Goal: Communication & Community: Answer question/provide support

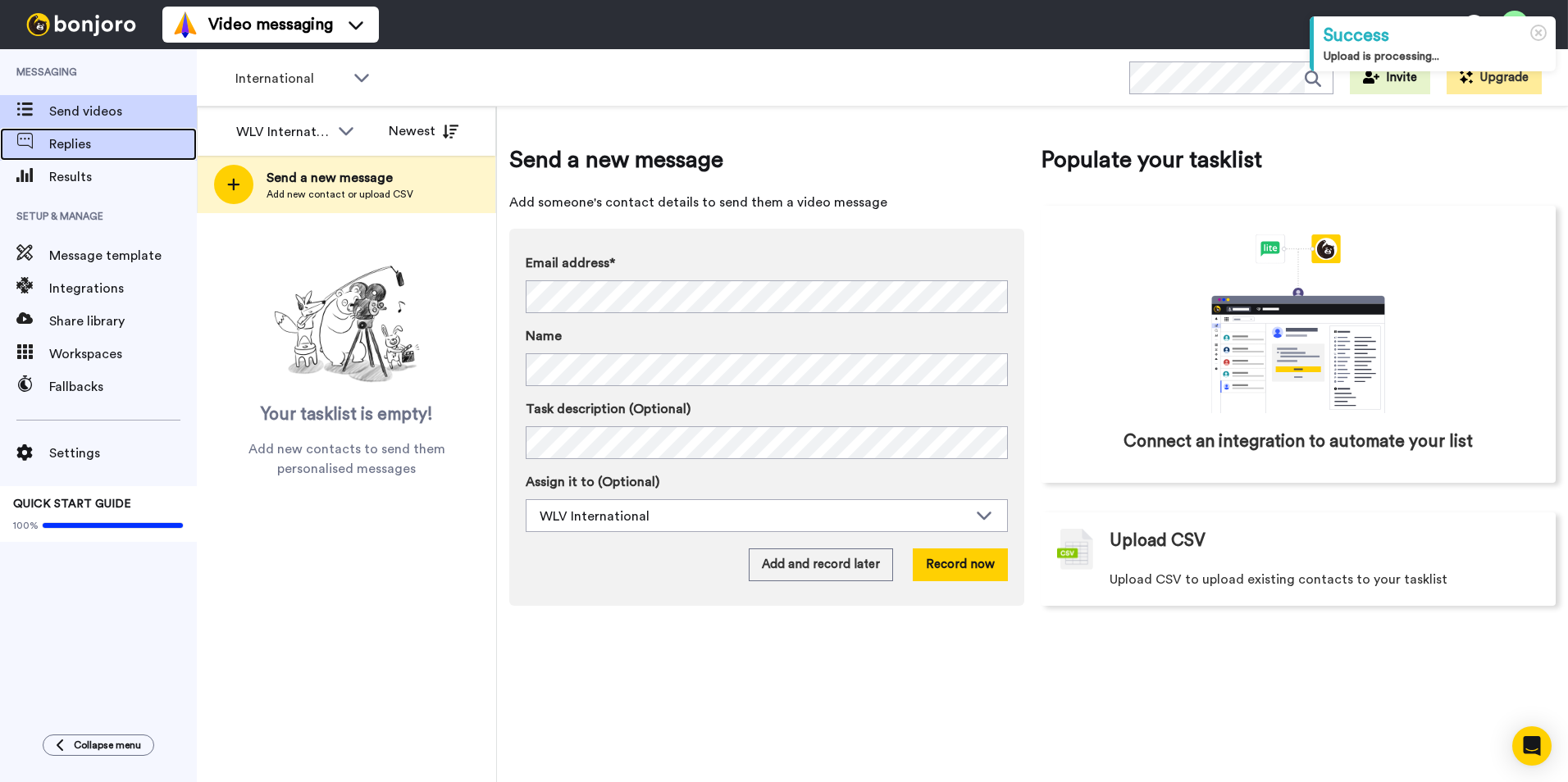
click at [61, 146] on span "Replies" at bounding box center [123, 144] width 147 height 19
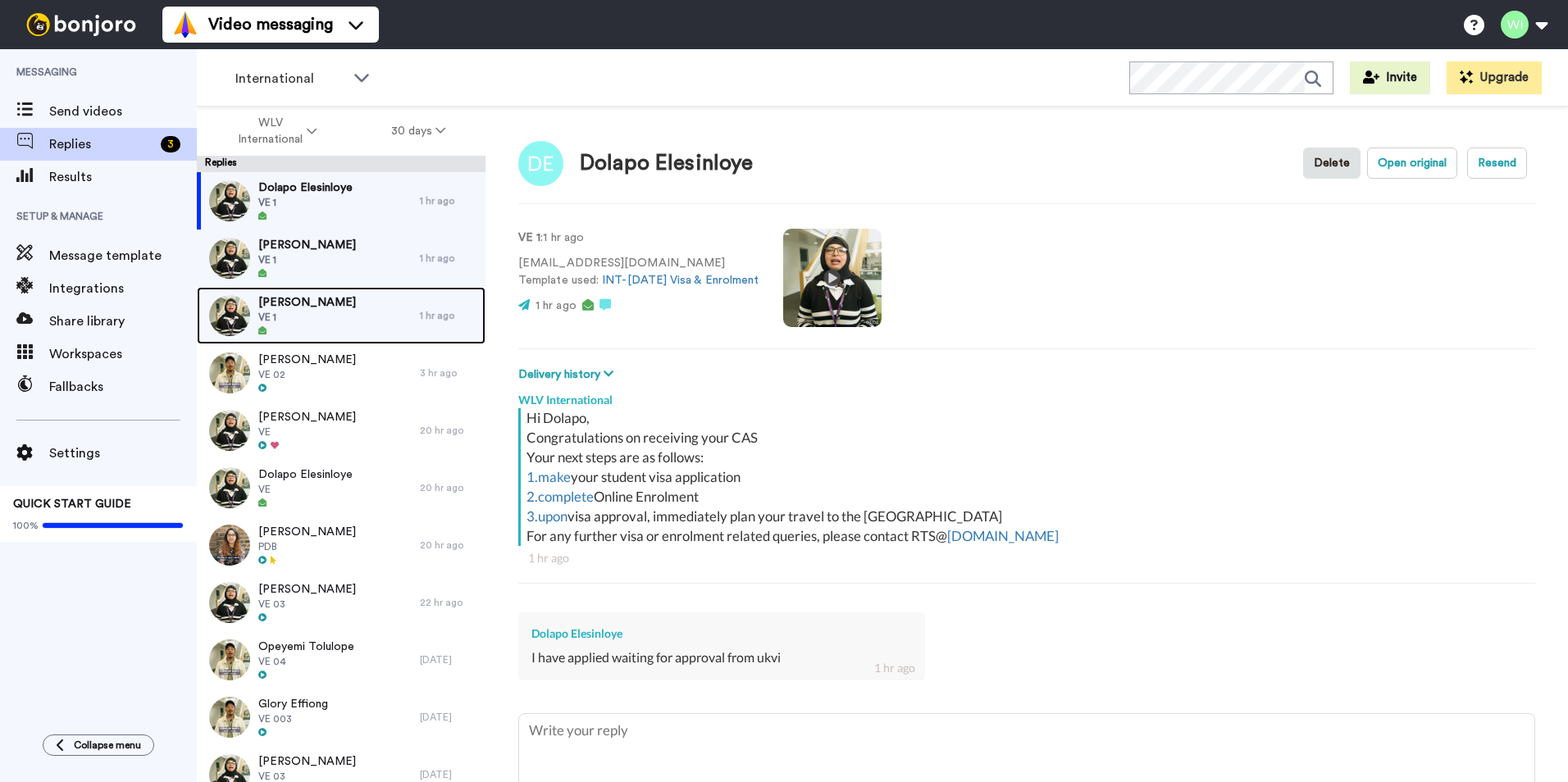
click at [263, 318] on span "VE 1" at bounding box center [306, 317] width 97 height 13
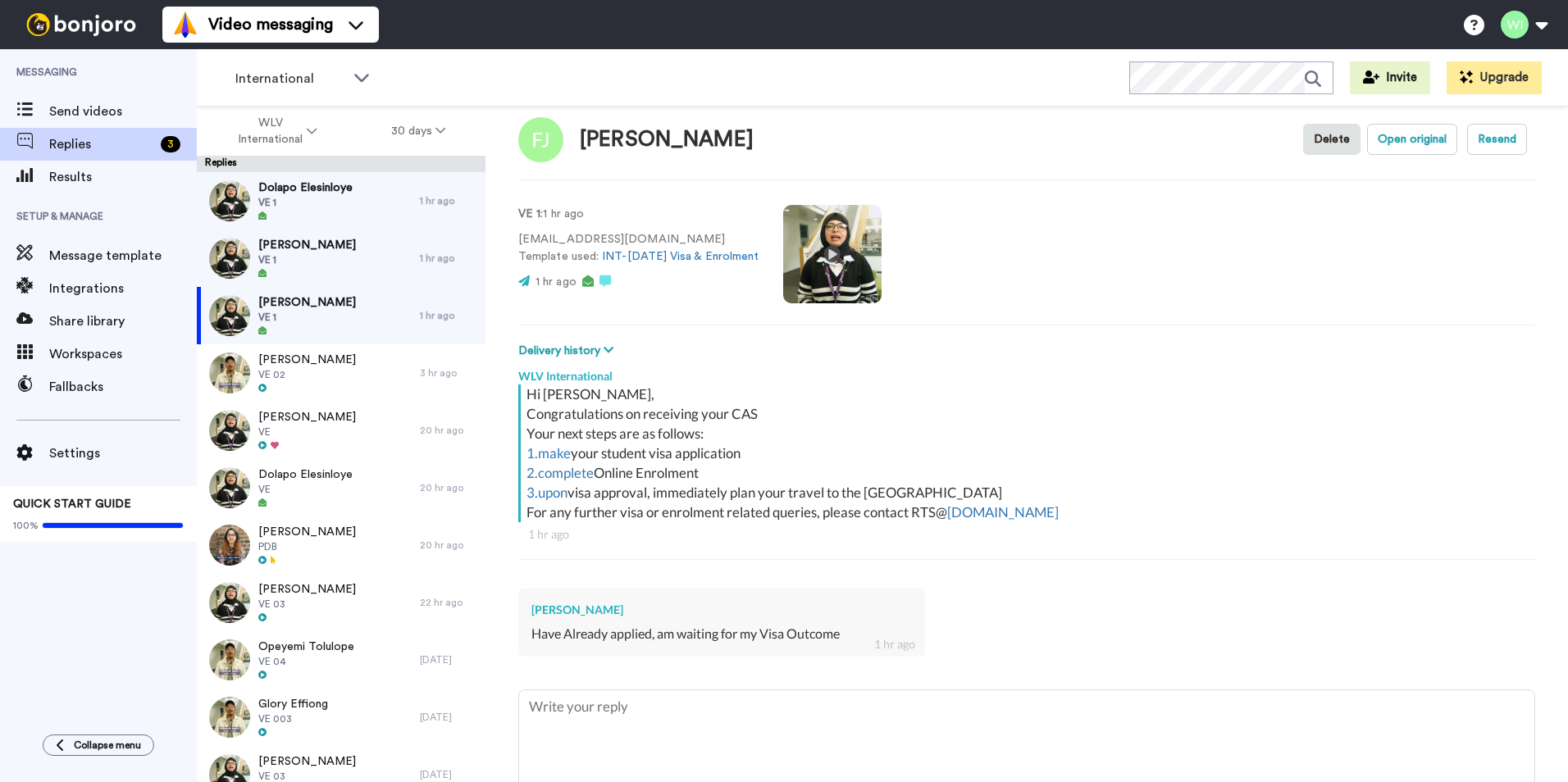
scroll to position [106, 0]
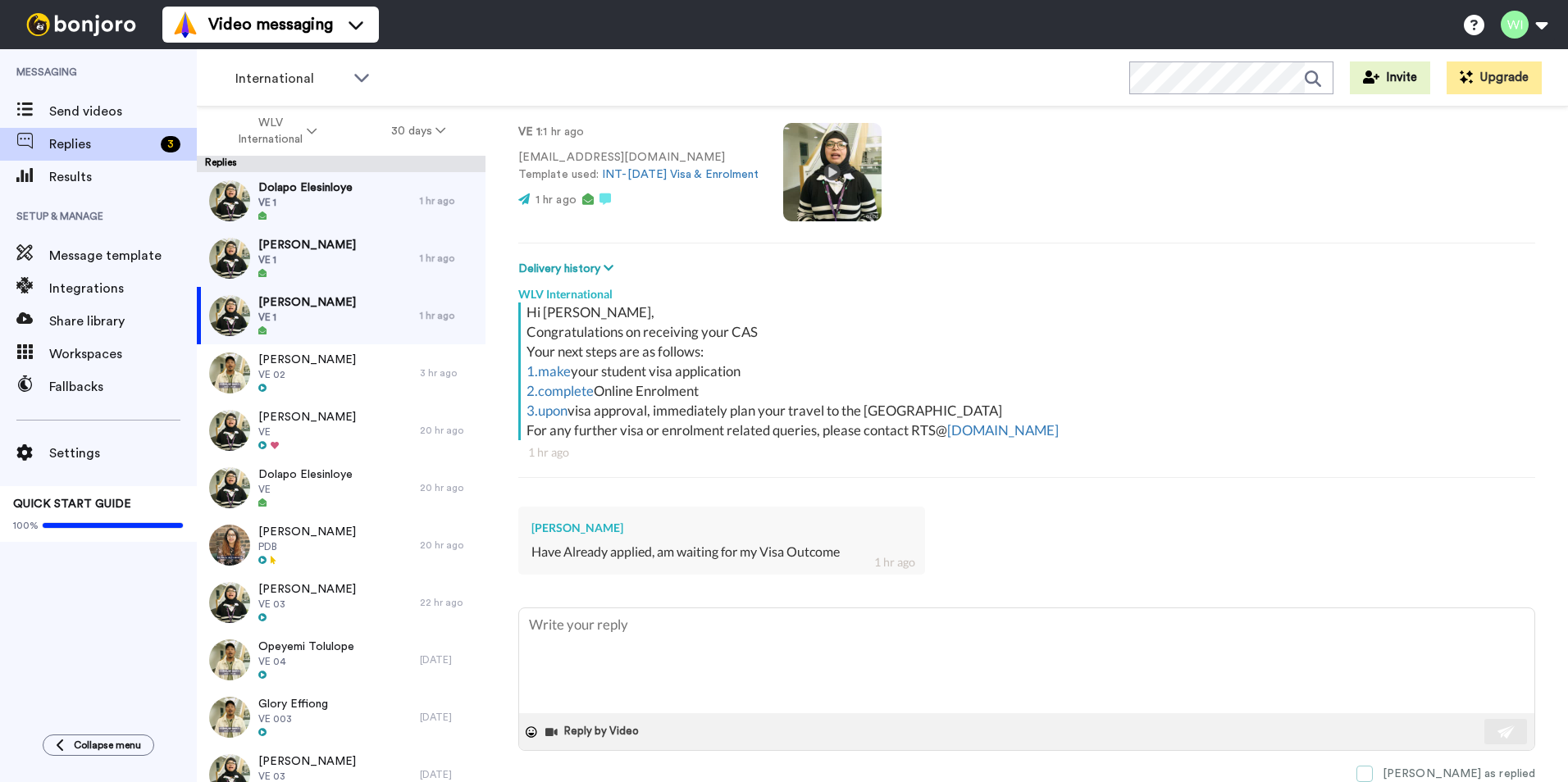
click at [1372, 773] on span at bounding box center [1364, 774] width 16 height 16
click at [338, 262] on div "Emmanuel Eze VE 1" at bounding box center [307, 258] width 223 height 58
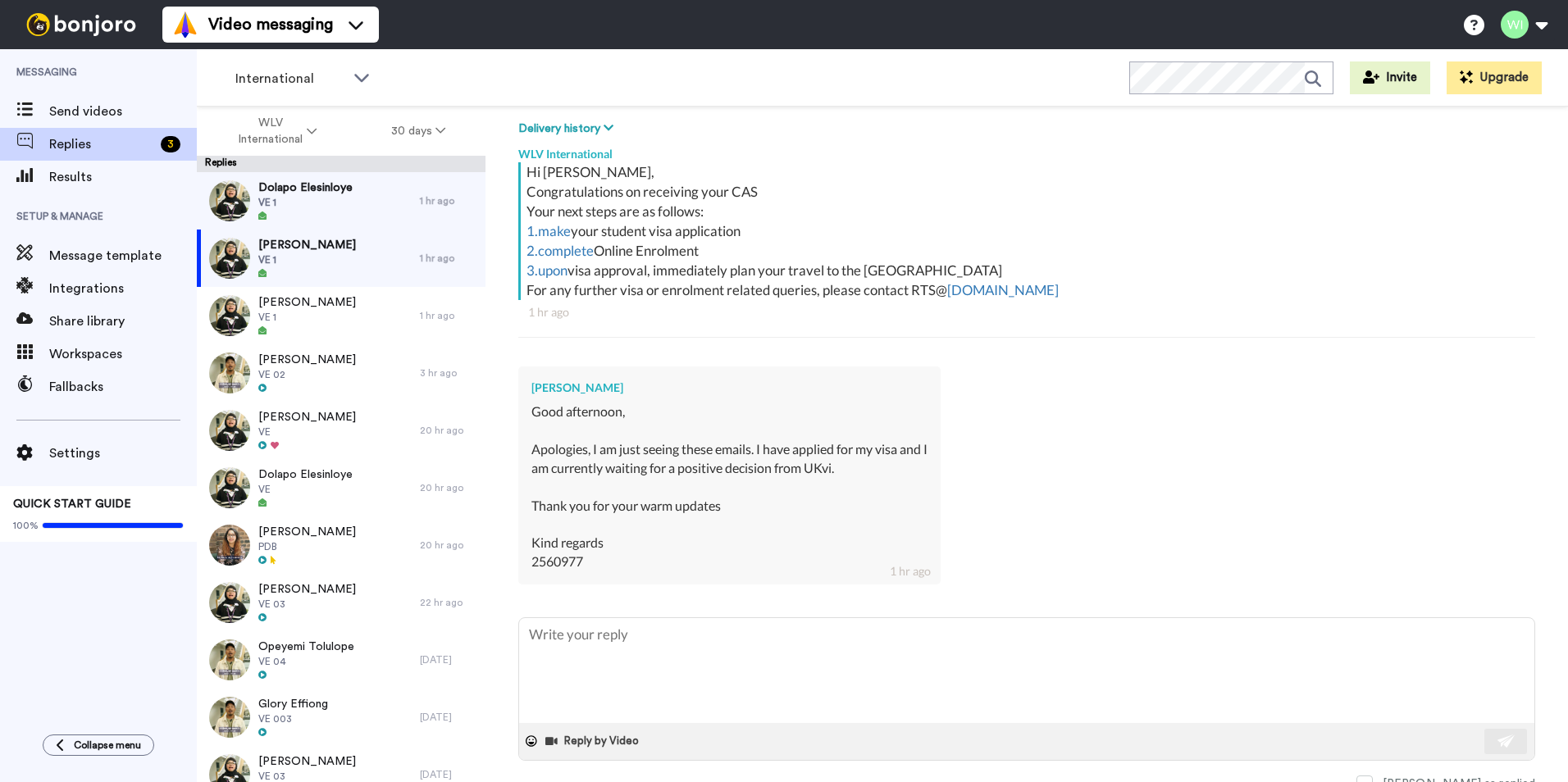
scroll to position [256, 0]
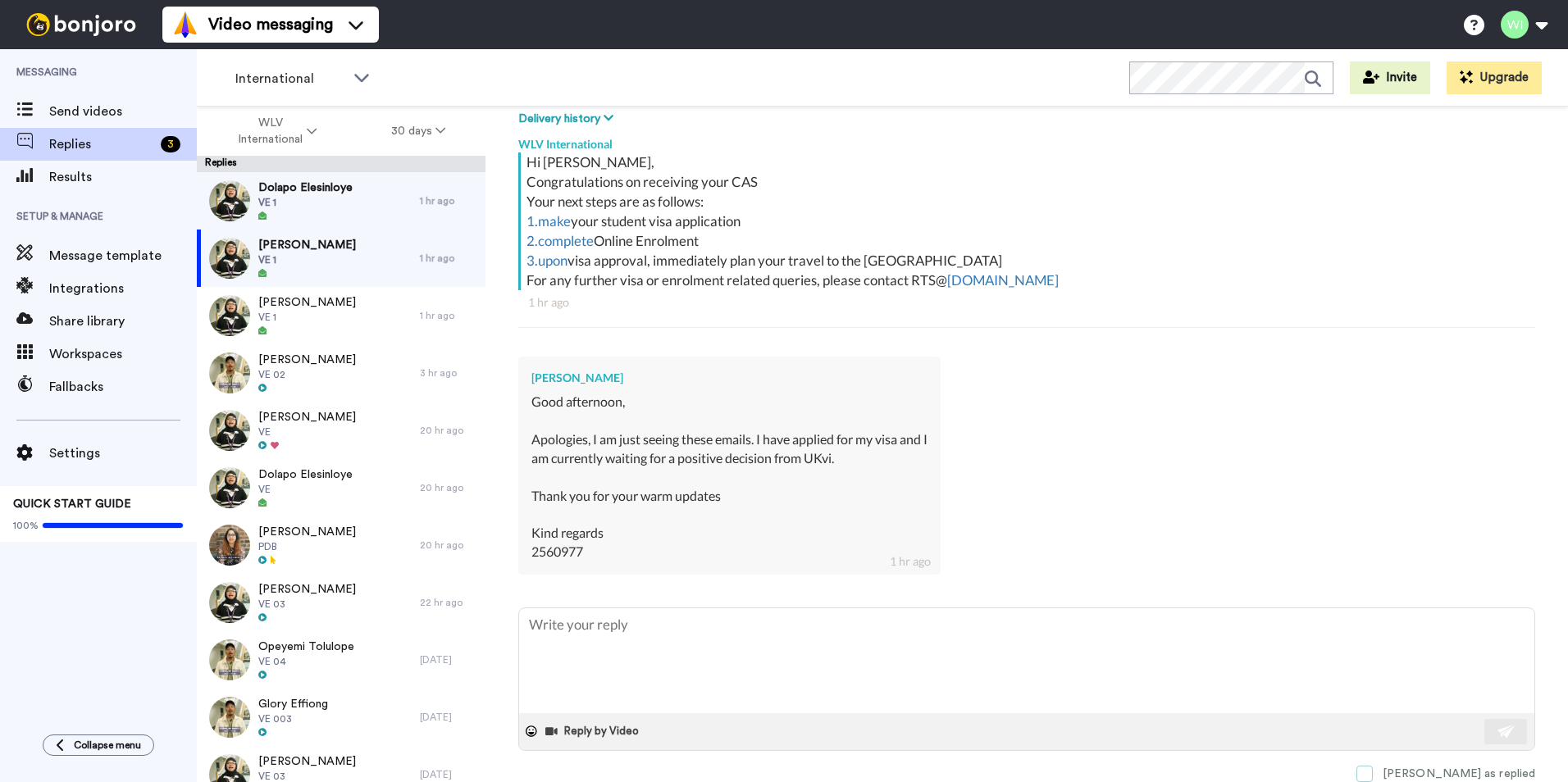
click at [1372, 774] on span at bounding box center [1364, 774] width 16 height 16
click at [357, 186] on div "Dolapo Elesinloye VE 1" at bounding box center [307, 201] width 223 height 58
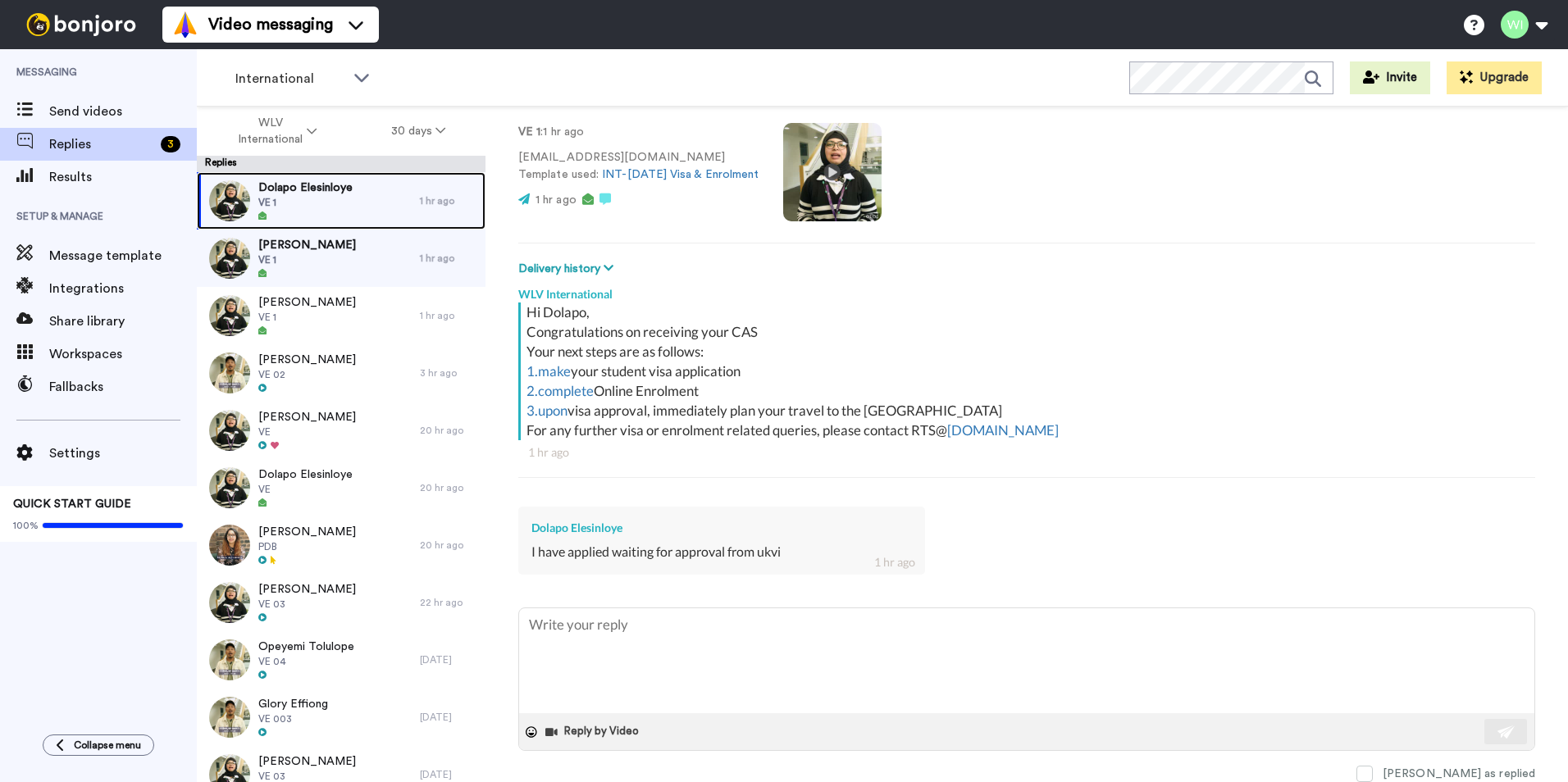
scroll to position [106, 0]
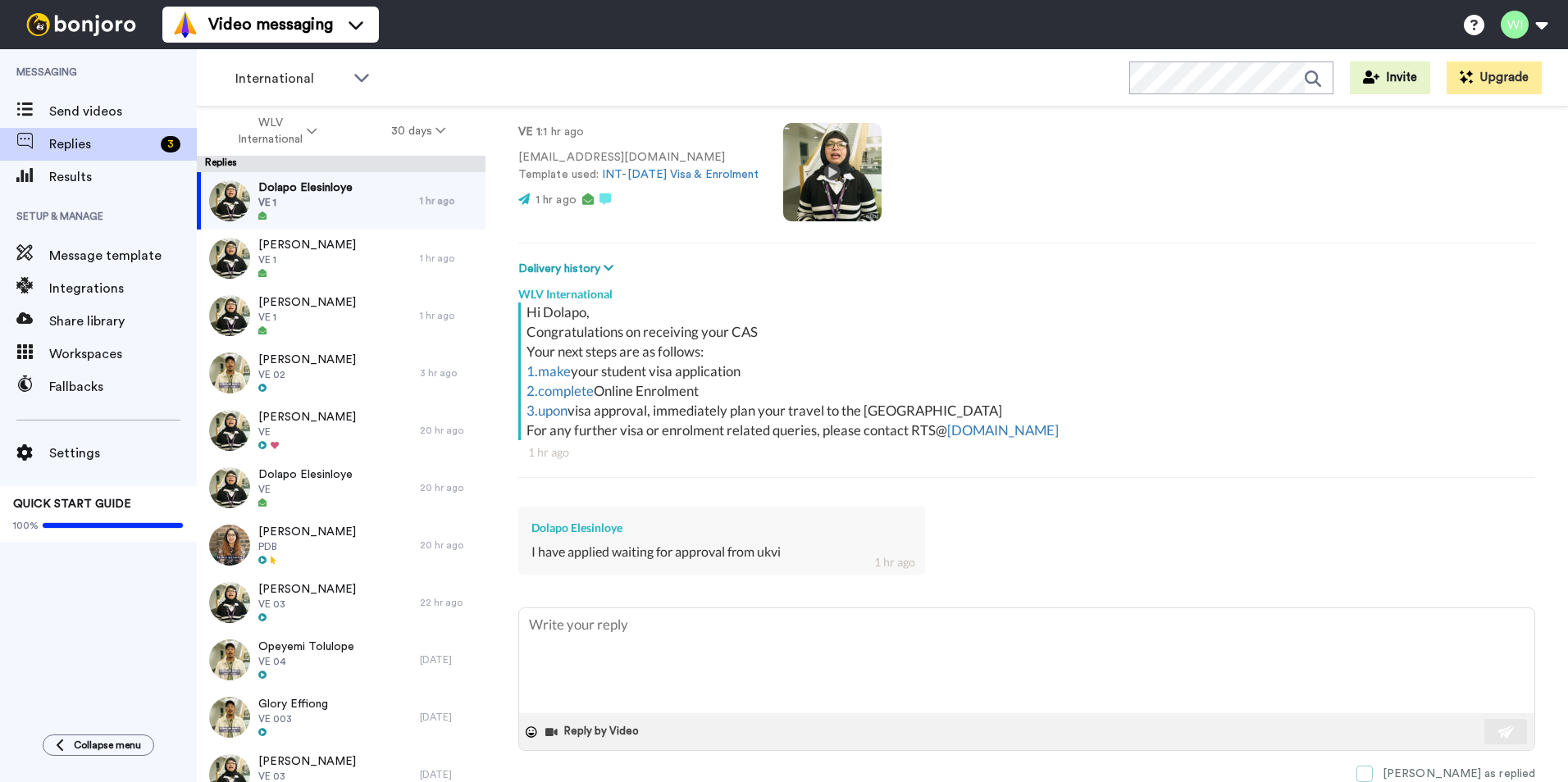
click at [1372, 777] on span at bounding box center [1364, 774] width 16 height 16
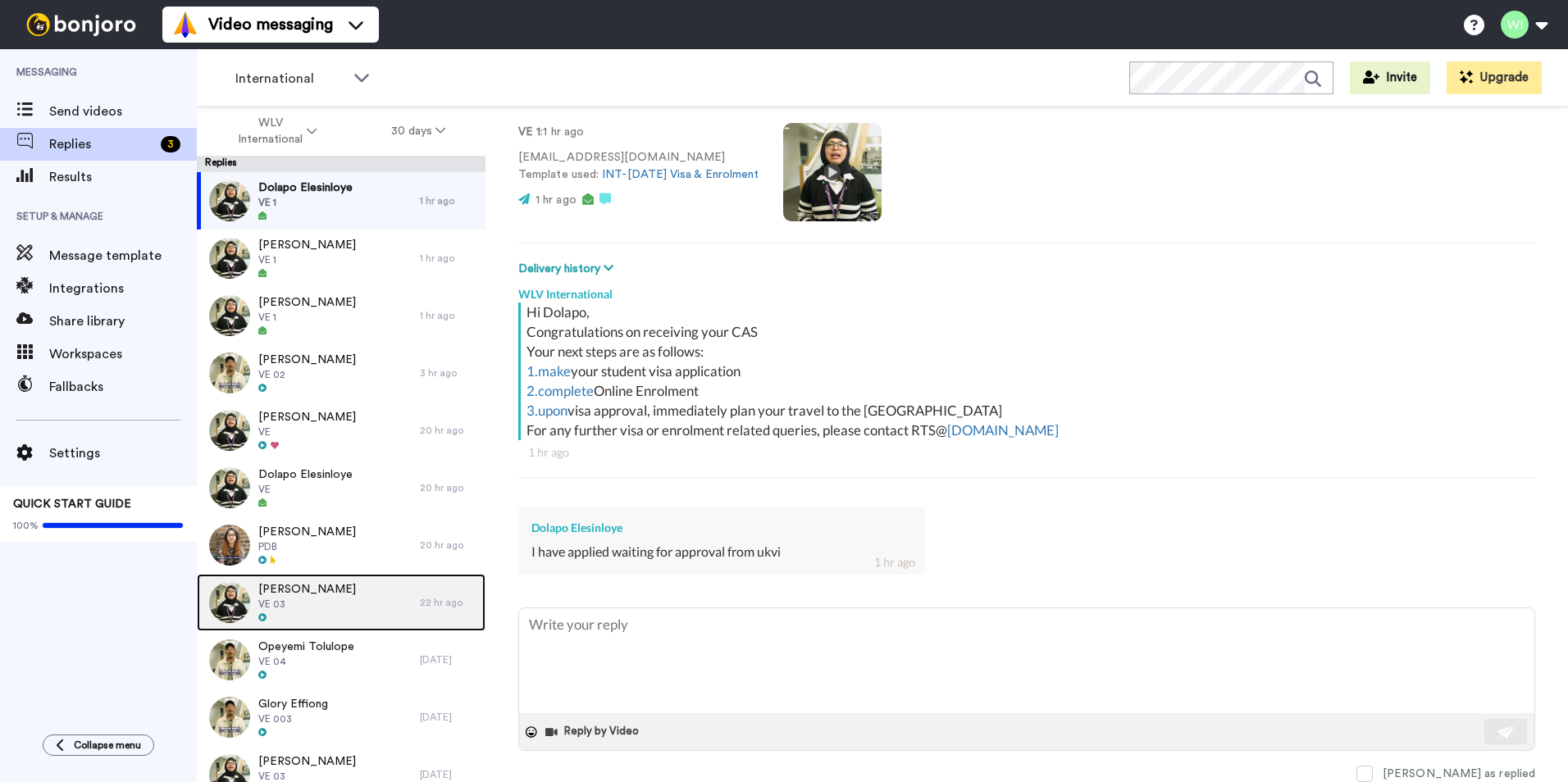
click at [422, 593] on div "Hanif Shah VE 03 22 hr ago" at bounding box center [340, 603] width 289 height 58
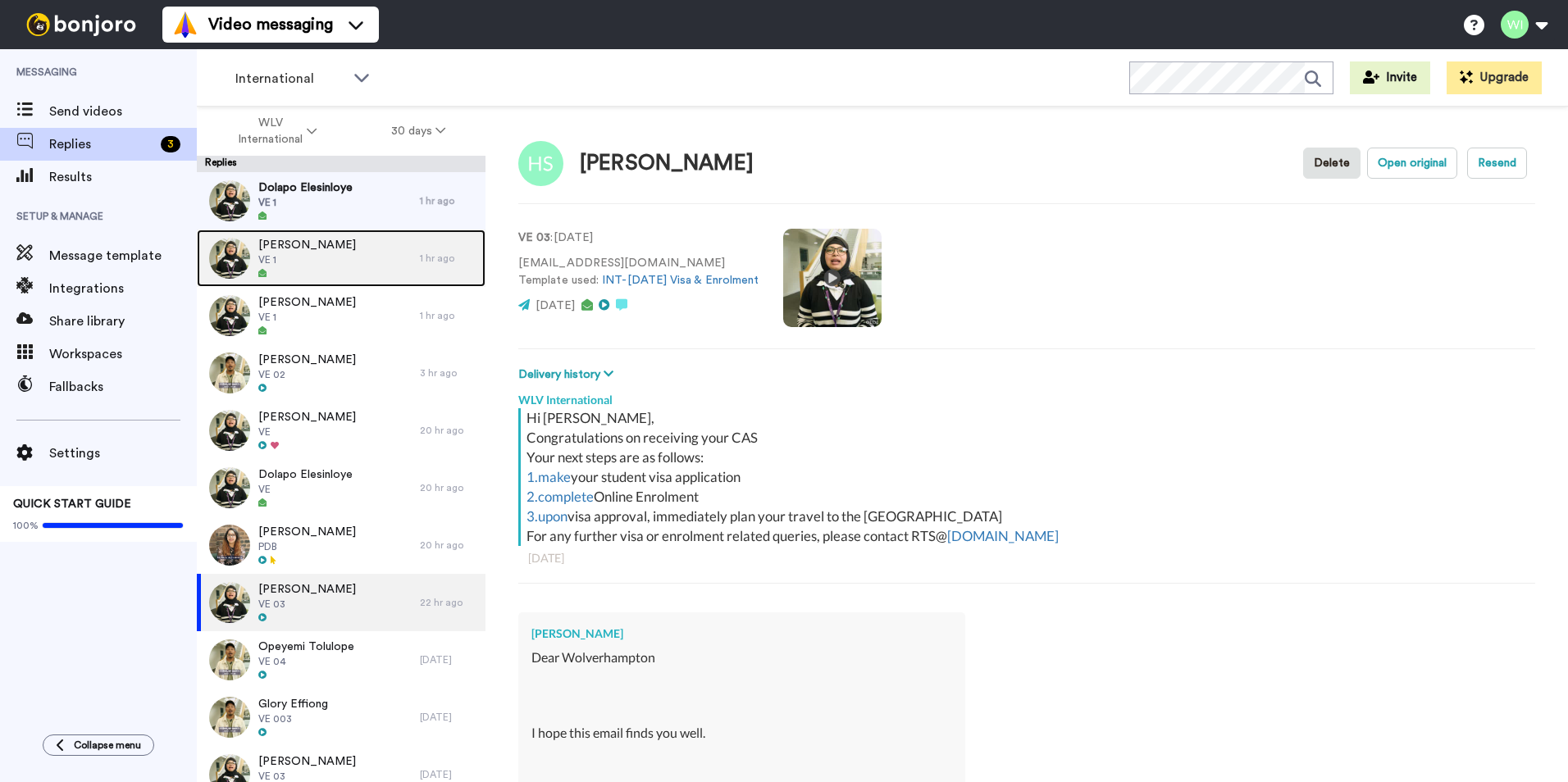
click at [387, 251] on div "Felix Jumbo VE 1" at bounding box center [307, 258] width 223 height 58
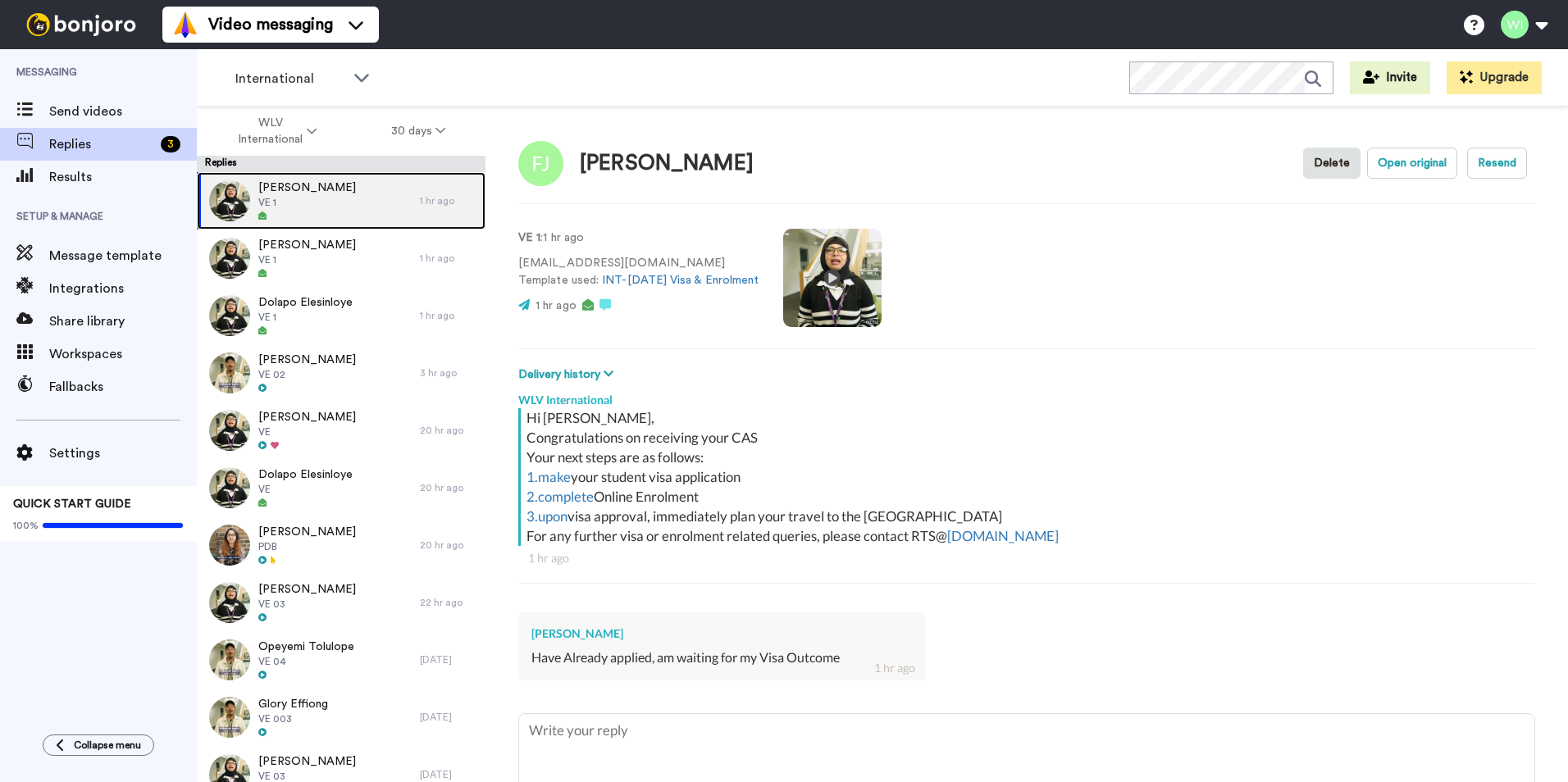
click at [378, 214] on div "Felix Jumbo VE 1" at bounding box center [307, 201] width 223 height 58
type textarea "x"
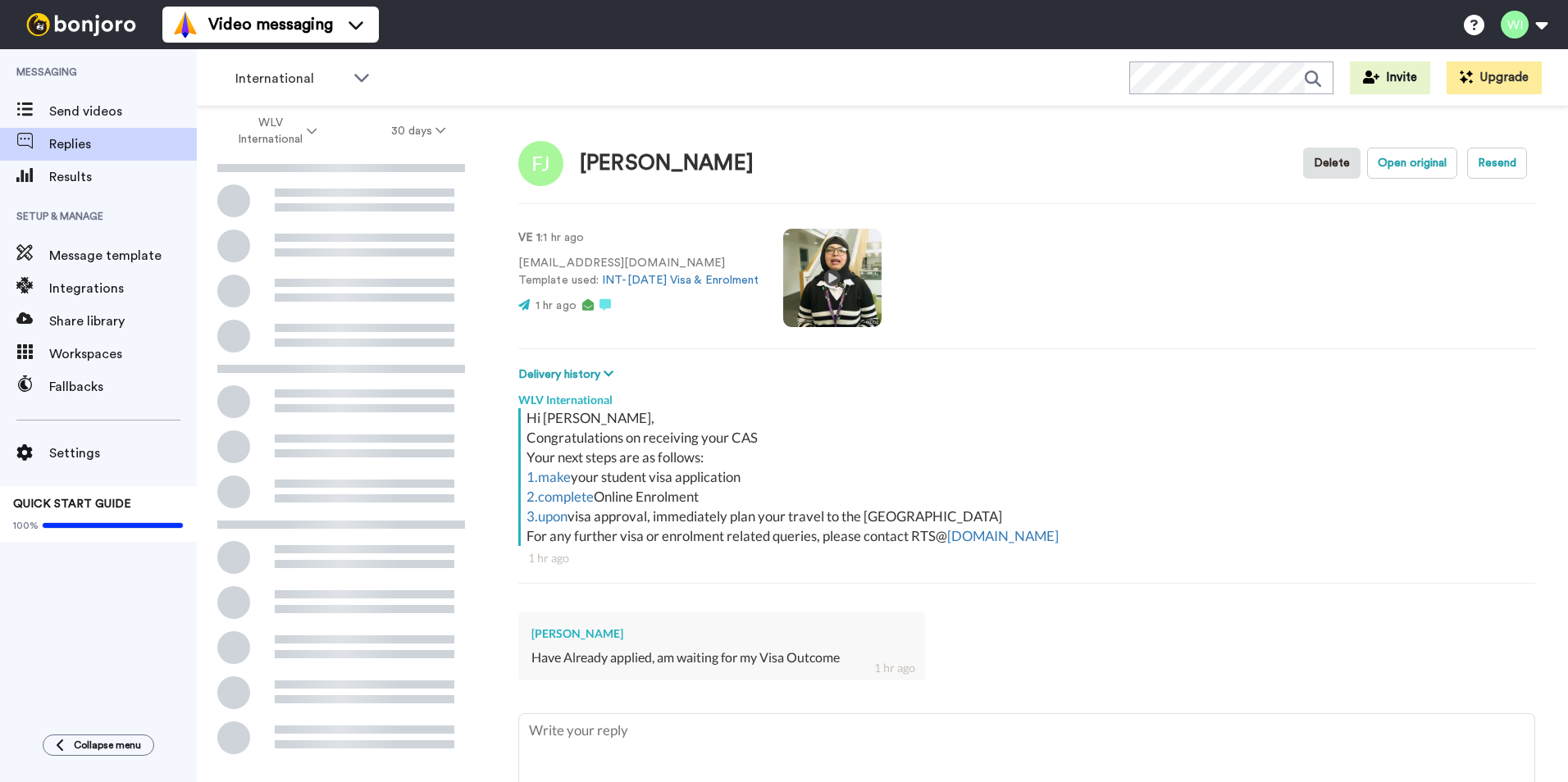
scroll to position [106, 0]
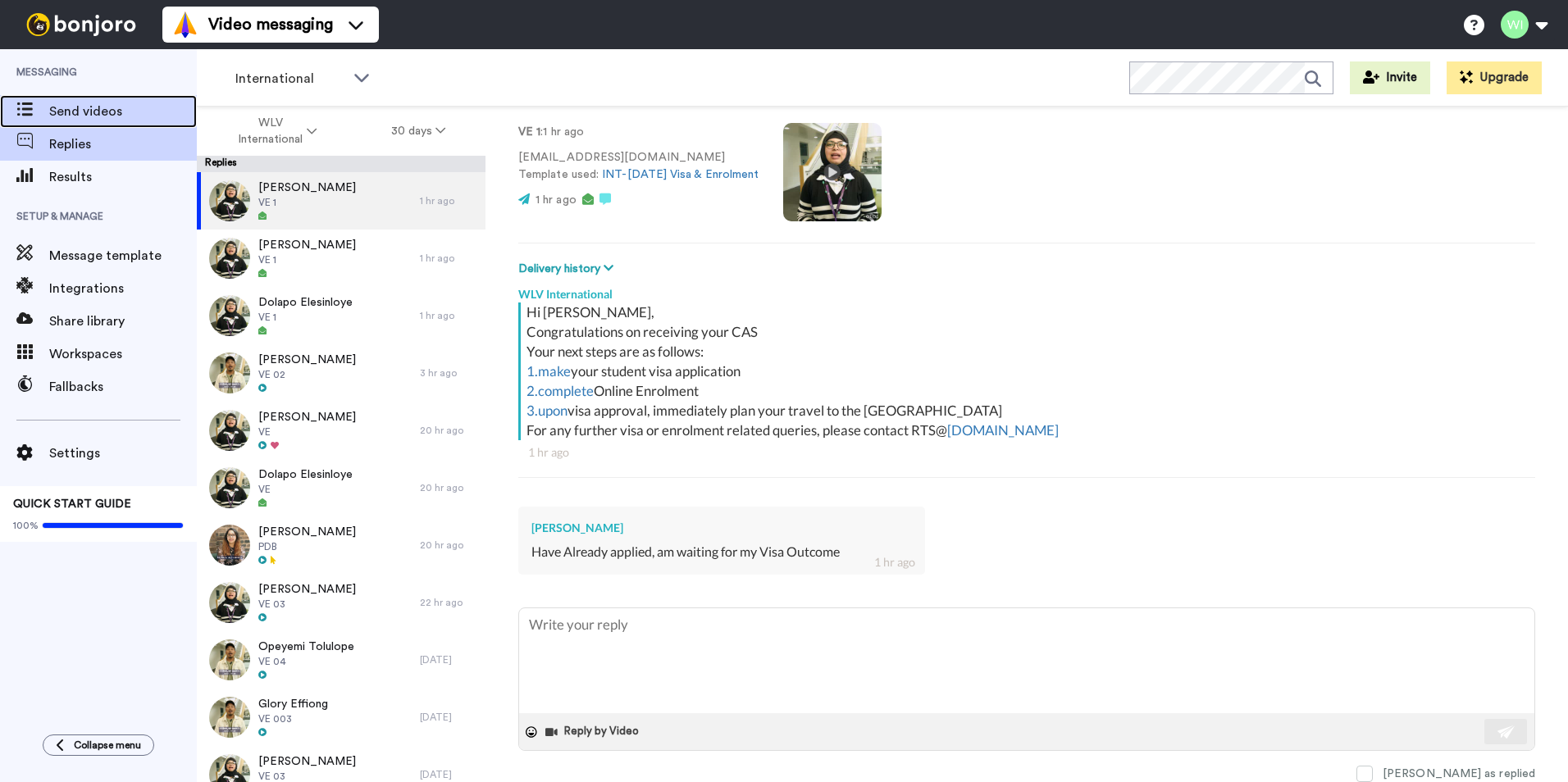
click at [114, 107] on span "Send videos" at bounding box center [123, 111] width 147 height 19
